Goal: Navigation & Orientation: Find specific page/section

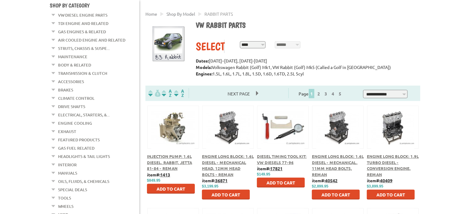
scroll to position [67, 0]
click at [54, 127] on em at bounding box center [54, 130] width 6 height 6
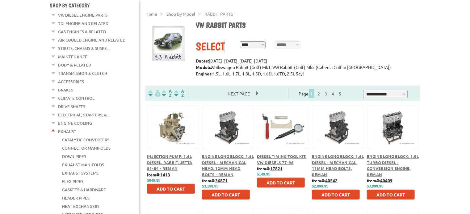
click at [54, 127] on em at bounding box center [54, 130] width 6 height 6
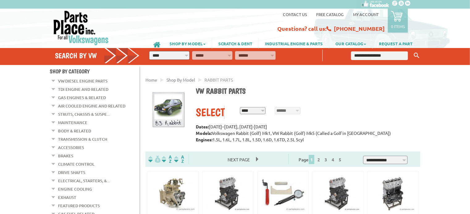
scroll to position [0, 0]
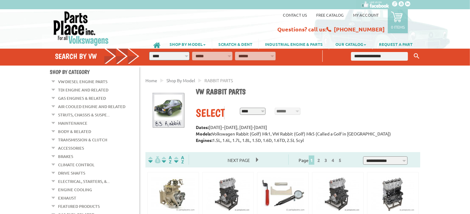
click at [181, 59] on select "**********" at bounding box center [169, 56] width 40 height 9
select select "*********"
click at [149, 52] on select "**********" at bounding box center [169, 56] width 40 height 9
select select "*********"
select select
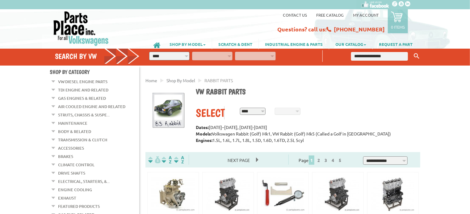
click at [202, 42] on link "SHOP BY MODEL" at bounding box center [187, 44] width 48 height 10
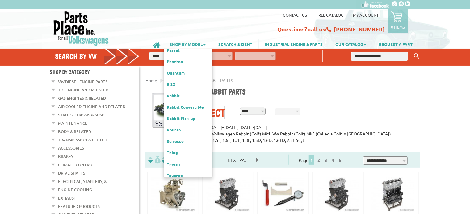
scroll to position [236, 0]
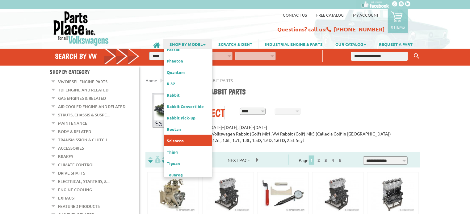
click at [183, 135] on link "Scirocco" at bounding box center [188, 140] width 48 height 11
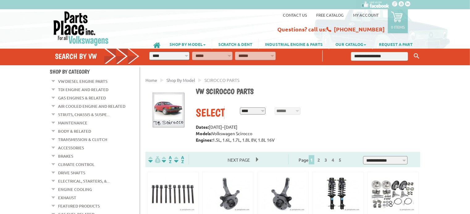
click at [261, 112] on select "**********" at bounding box center [253, 111] width 26 height 7
select select "*********"
click at [240, 108] on select "**********" at bounding box center [253, 111] width 26 height 7
select select "*********"
select select
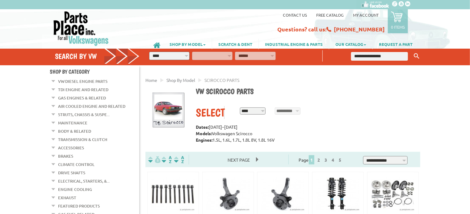
select select "*********"
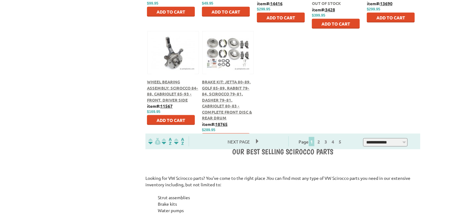
scroll to position [347, 0]
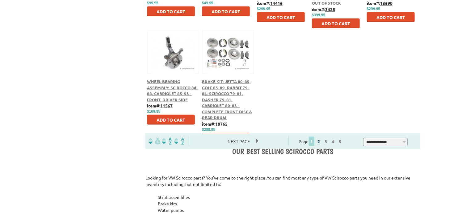
click at [321, 142] on link "2" at bounding box center [319, 142] width 6 height 6
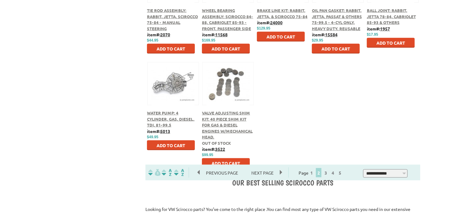
scroll to position [317, 0]
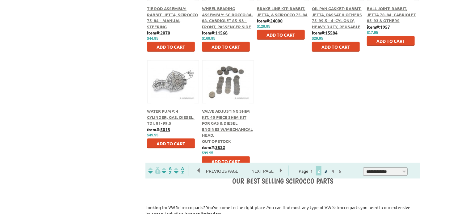
click at [328, 172] on link "3" at bounding box center [326, 171] width 6 height 6
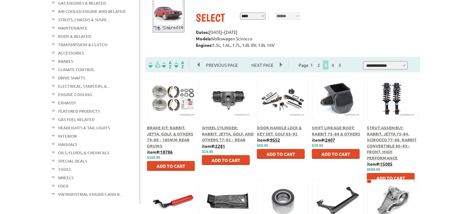
scroll to position [110, 0]
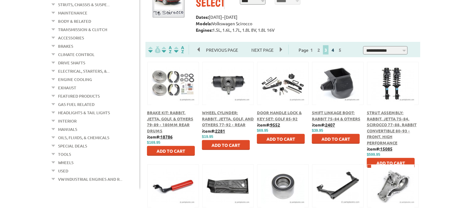
click at [335, 52] on link "4" at bounding box center [333, 50] width 6 height 6
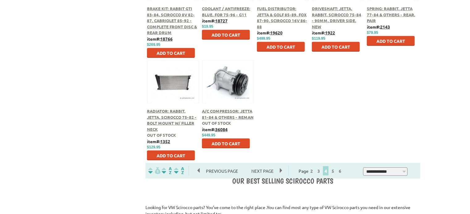
scroll to position [316, 0]
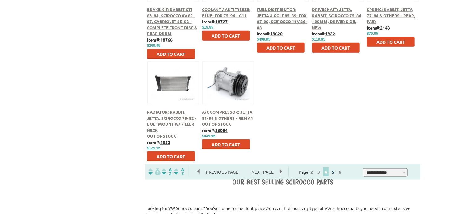
click at [335, 174] on link "5" at bounding box center [333, 172] width 6 height 6
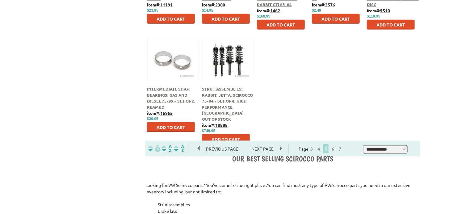
scroll to position [340, 0]
click at [280, 149] on span "Next Page" at bounding box center [262, 148] width 35 height 9
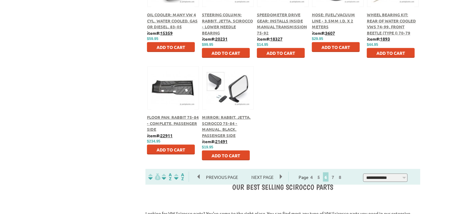
scroll to position [313, 0]
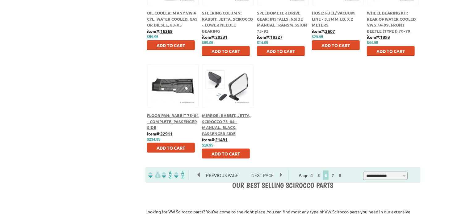
click at [280, 178] on span "Next Page" at bounding box center [262, 175] width 35 height 9
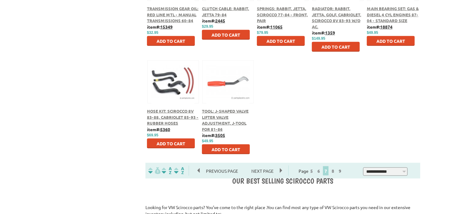
scroll to position [318, 0]
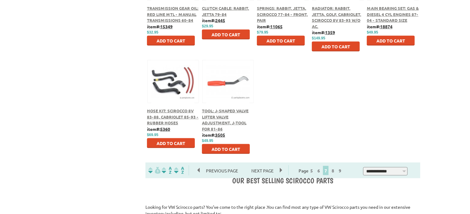
click at [280, 171] on span "Next Page" at bounding box center [262, 170] width 35 height 9
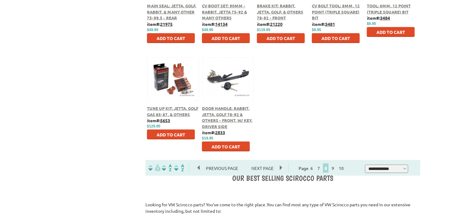
scroll to position [321, 0]
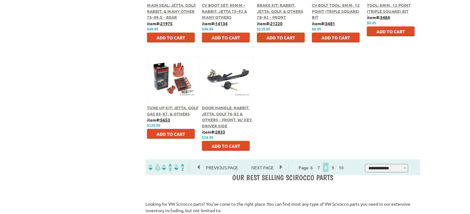
click at [280, 168] on span "Next Page" at bounding box center [262, 167] width 35 height 9
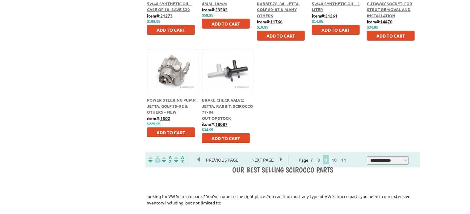
scroll to position [330, 0]
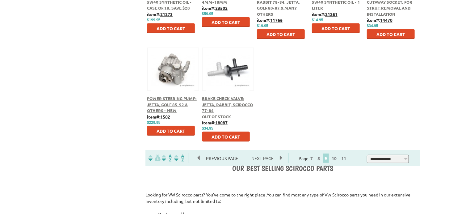
click at [279, 159] on span "Next Page" at bounding box center [262, 158] width 35 height 9
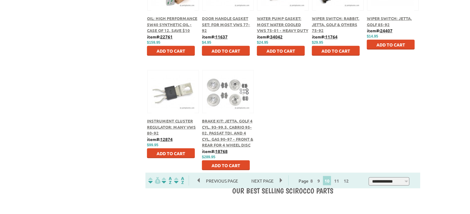
scroll to position [308, 0]
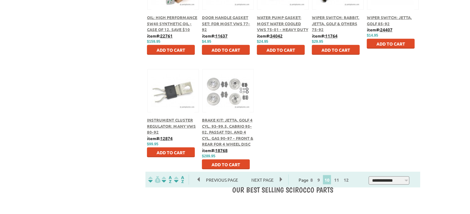
click at [280, 182] on span "Next Page" at bounding box center [262, 180] width 35 height 9
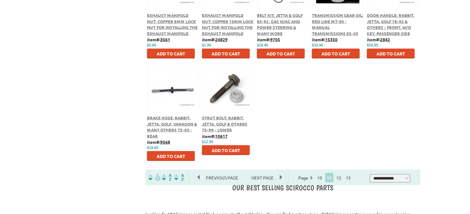
scroll to position [312, 0]
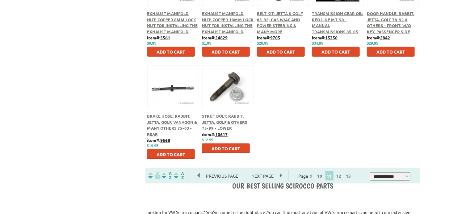
click at [280, 177] on span "Next Page" at bounding box center [262, 176] width 35 height 9
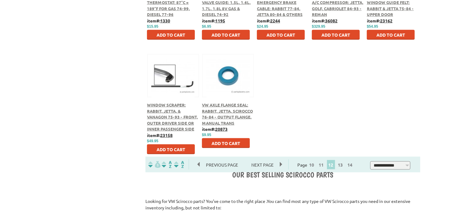
scroll to position [323, 0]
click at [280, 165] on span "Next Page" at bounding box center [262, 164] width 35 height 9
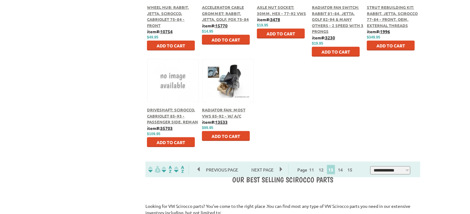
scroll to position [320, 0]
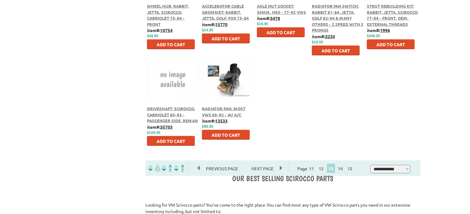
click at [280, 171] on span "Next Page" at bounding box center [262, 168] width 35 height 9
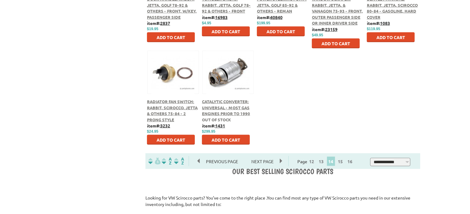
scroll to position [330, 0]
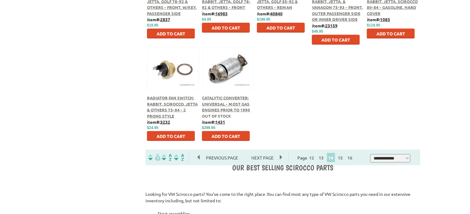
click at [279, 160] on span "Next Page" at bounding box center [262, 157] width 35 height 9
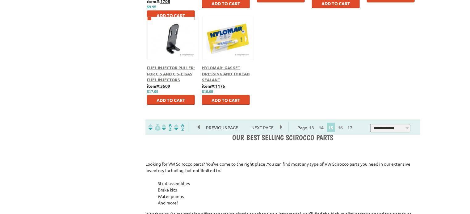
scroll to position [362, 0]
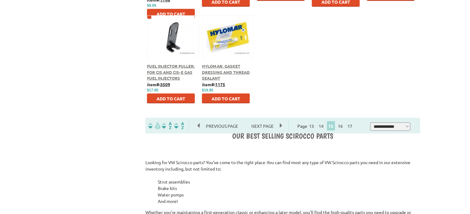
click at [280, 127] on span "Next Page" at bounding box center [262, 126] width 35 height 9
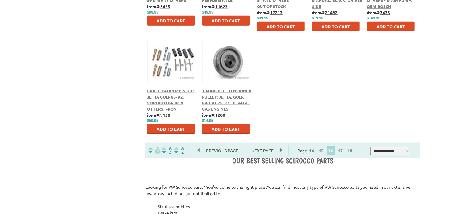
scroll to position [339, 0]
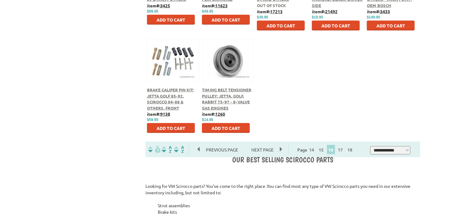
click at [280, 150] on span "Next Page" at bounding box center [262, 149] width 35 height 9
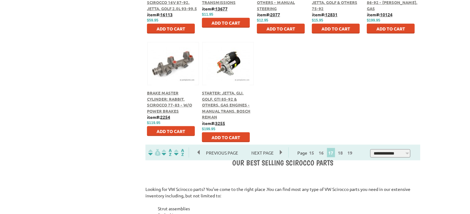
scroll to position [337, 0]
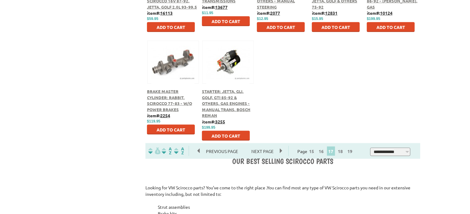
click at [280, 153] on span "Next Page" at bounding box center [262, 151] width 35 height 9
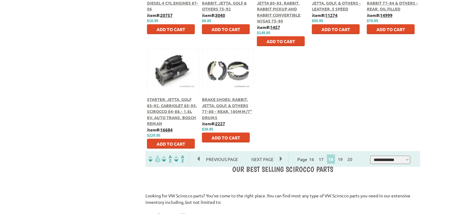
scroll to position [329, 0]
click at [279, 160] on span "Next Page" at bounding box center [262, 159] width 35 height 9
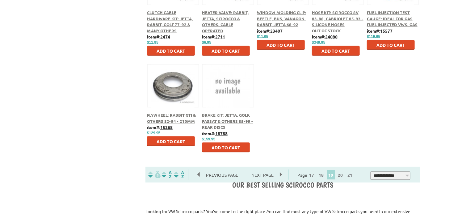
scroll to position [325, 0]
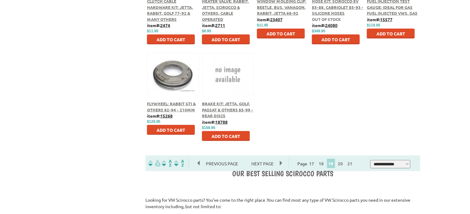
click at [279, 164] on span "Next Page" at bounding box center [262, 163] width 35 height 9
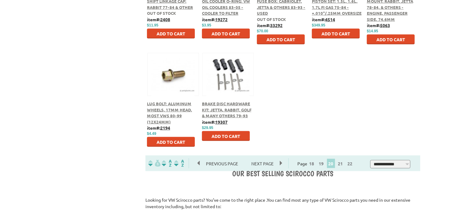
scroll to position [328, 0]
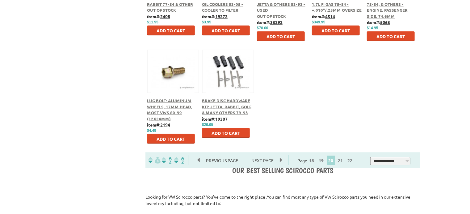
click at [279, 161] on span "Next Page" at bounding box center [262, 160] width 35 height 9
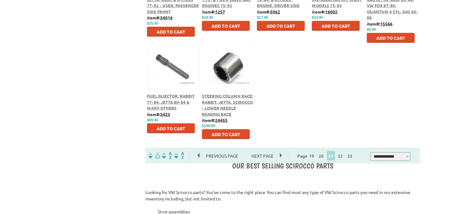
scroll to position [332, 0]
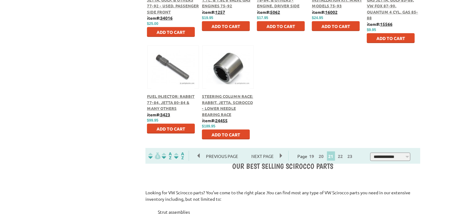
click at [280, 159] on span "Next Page" at bounding box center [262, 156] width 35 height 9
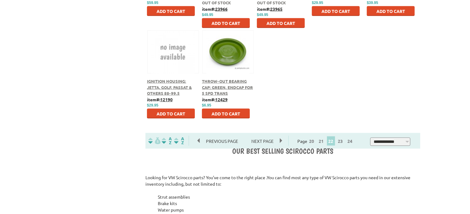
scroll to position [349, 0]
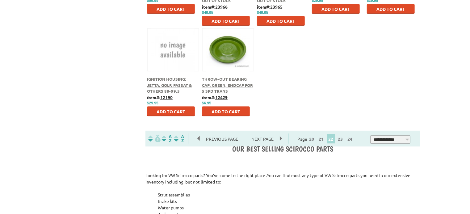
click at [280, 139] on span "Next Page" at bounding box center [262, 139] width 35 height 9
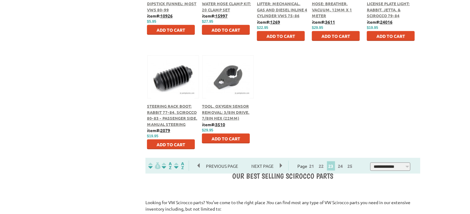
scroll to position [322, 0]
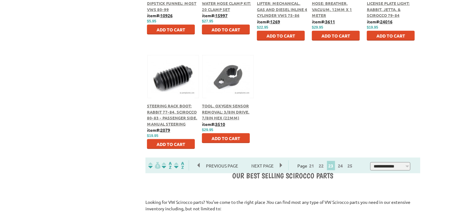
click at [280, 168] on span "Next Page" at bounding box center [262, 165] width 35 height 9
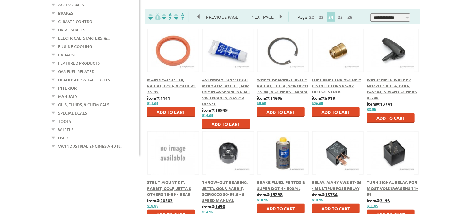
scroll to position [146, 0]
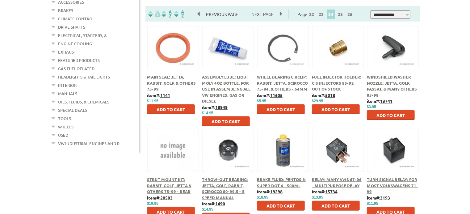
click at [389, 85] on span "Windshield Washer Nozzle: Jetta, Golf, Passat, & Many Others 85-98" at bounding box center [392, 85] width 50 height 23
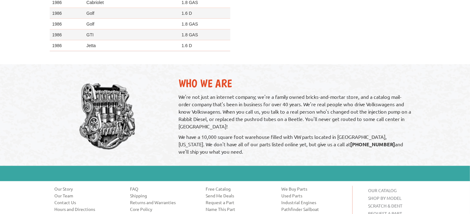
scroll to position [444, 0]
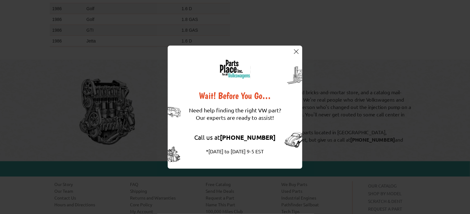
click at [297, 53] on img at bounding box center [296, 51] width 5 height 5
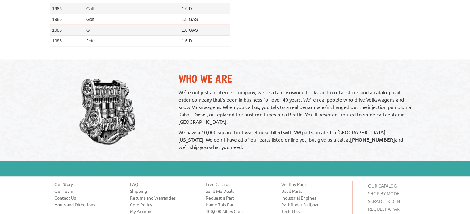
click at [219, 182] on link "Free Catalog" at bounding box center [239, 185] width 66 height 6
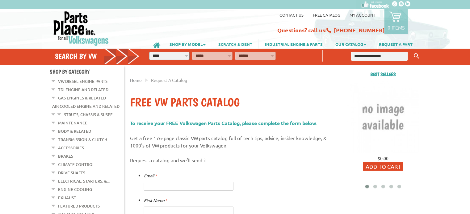
click at [235, 44] on link "SCRATCH & DENT" at bounding box center [235, 44] width 46 height 10
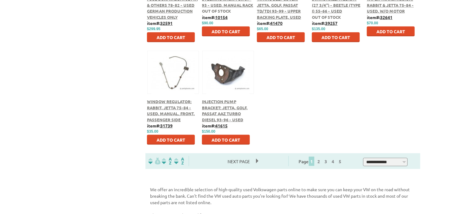
scroll to position [342, 0]
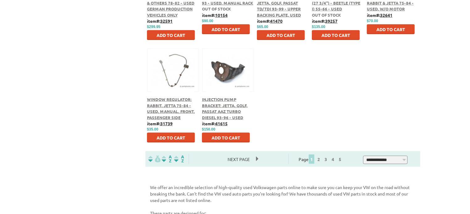
click at [407, 160] on select "**********" at bounding box center [385, 160] width 44 height 8
select select "**********"
click at [367, 157] on select "**********" at bounding box center [385, 160] width 44 height 8
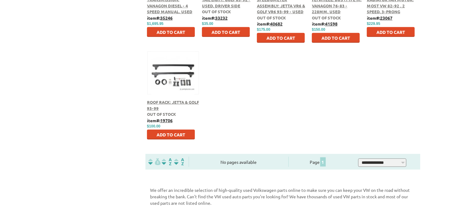
scroll to position [3731, 0]
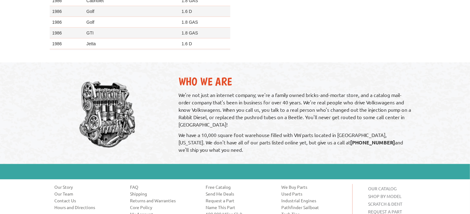
scroll to position [441, 0]
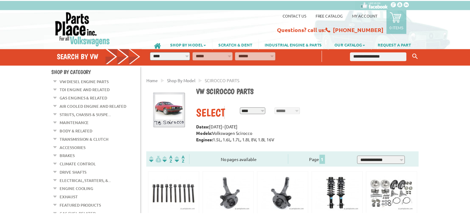
scroll to position [322, 0]
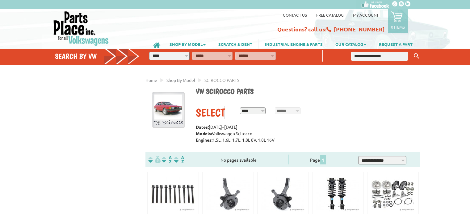
scroll to position [334, 0]
